Goal: Check status

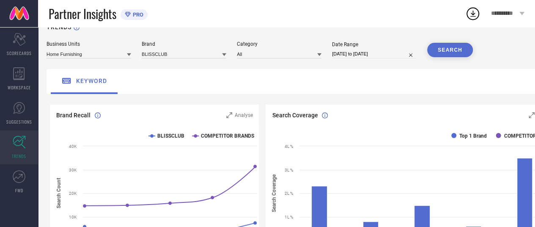
scroll to position [17, 0]
select select "7"
select select "2025"
select select "8"
select select "2025"
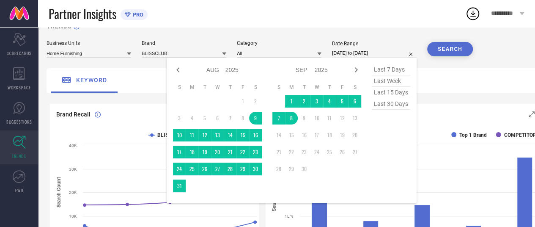
click at [359, 53] on input "[DATE] to [DATE]" at bounding box center [374, 53] width 85 height 9
click at [178, 71] on icon at bounding box center [178, 70] width 10 height 10
select select "6"
select select "2025"
select select "7"
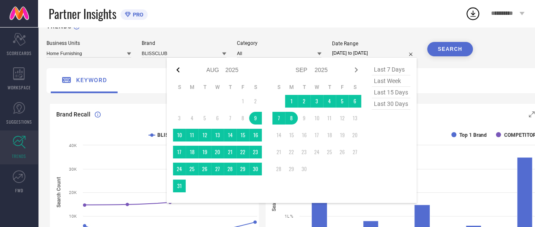
select select "2025"
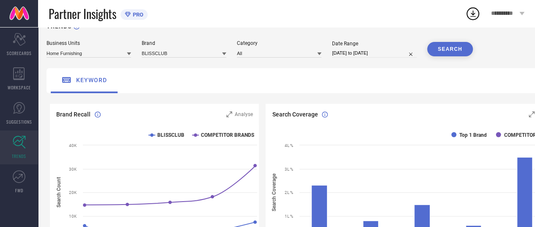
click at [441, 83] on div "keyword" at bounding box center [306, 80] width 518 height 25
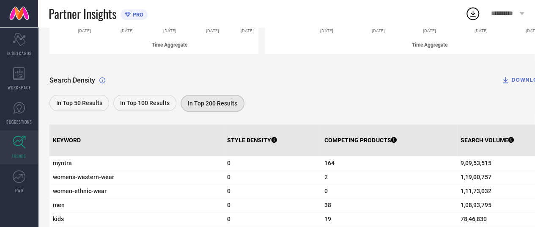
scroll to position [248, 0]
